Goal: Information Seeking & Learning: Compare options

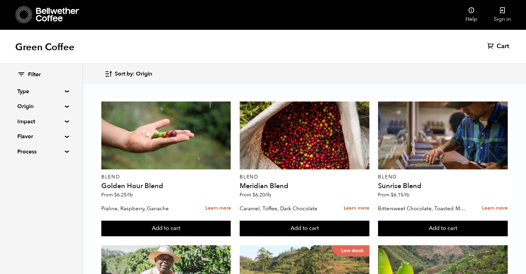
click at [64, 107] on summary "Origin" at bounding box center [41, 106] width 48 height 8
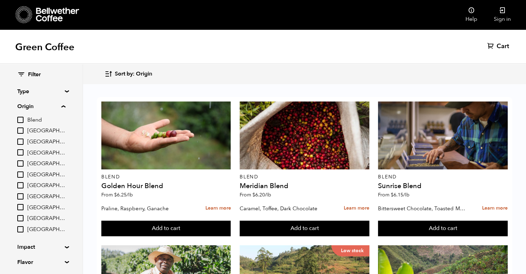
click at [19, 187] on input "[GEOGRAPHIC_DATA]" at bounding box center [20, 185] width 6 height 6
checkbox input "true"
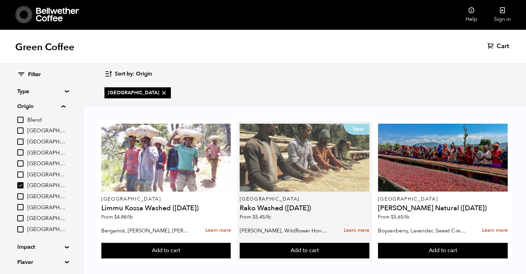
scroll to position [6, 0]
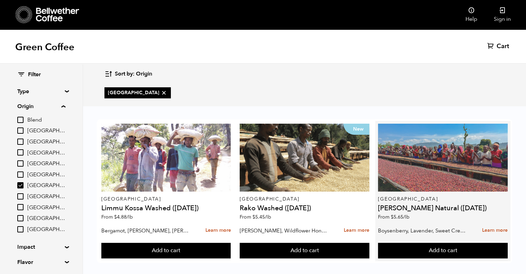
click at [400, 173] on div at bounding box center [443, 157] width 130 height 68
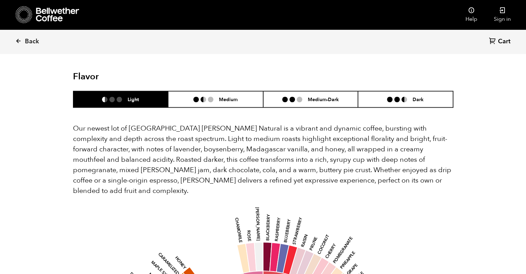
scroll to position [553, 0]
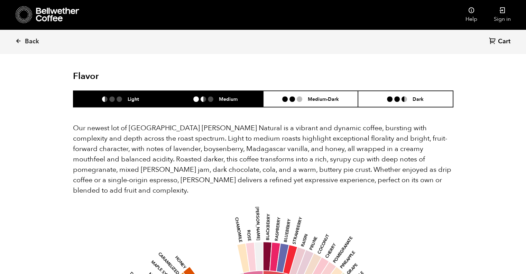
click at [231, 96] on h6 "Medium" at bounding box center [228, 99] width 19 height 6
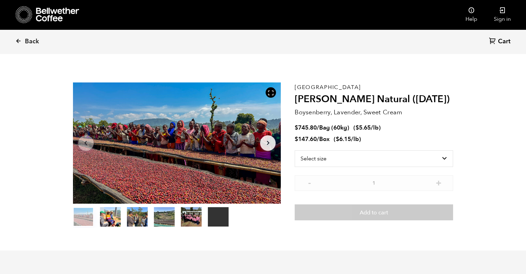
scroll to position [0, 0]
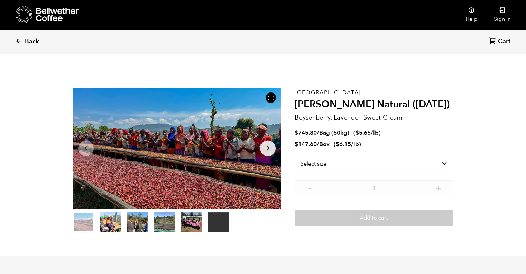
click at [33, 41] on span "Back" at bounding box center [32, 41] width 14 height 8
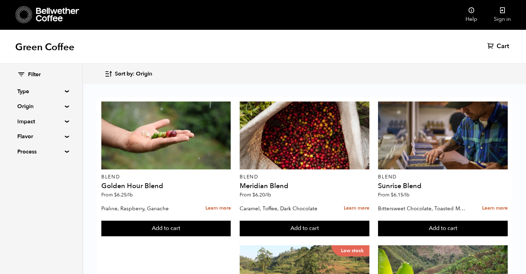
click at [65, 108] on summary "Origin" at bounding box center [41, 106] width 48 height 8
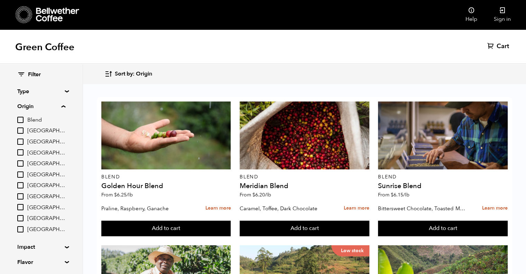
click at [22, 195] on input "[GEOGRAPHIC_DATA]" at bounding box center [20, 196] width 6 height 6
checkbox input "true"
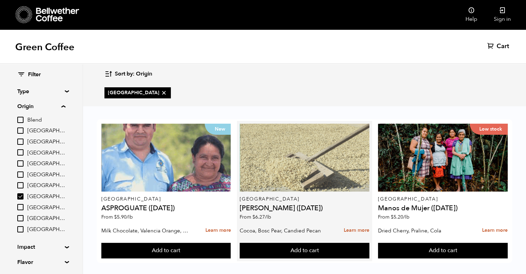
scroll to position [6, 0]
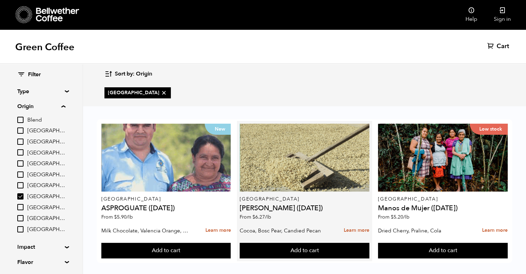
drag, startPoint x: 271, startPoint y: 204, endPoint x: 267, endPoint y: 202, distance: 4.3
click at [271, 204] on h4 "[PERSON_NAME] ([DATE])" at bounding box center [305, 207] width 130 height 7
click at [278, 196] on p "[GEOGRAPHIC_DATA]" at bounding box center [305, 198] width 130 height 5
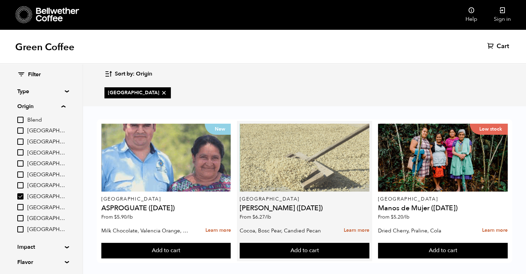
click at [287, 145] on div at bounding box center [305, 157] width 130 height 68
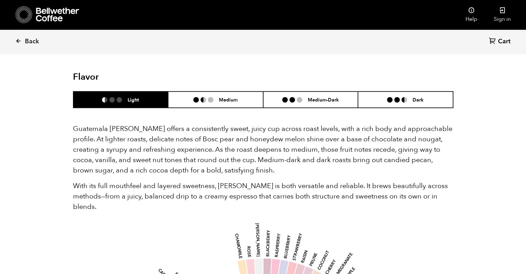
scroll to position [415, 0]
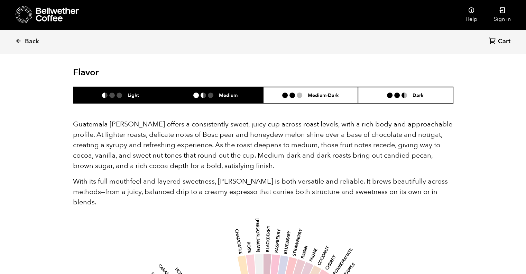
click at [227, 94] on h6 "Medium" at bounding box center [228, 95] width 19 height 6
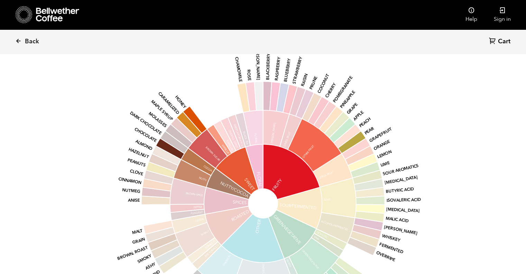
scroll to position [588, 0]
